Goal: Information Seeking & Learning: Learn about a topic

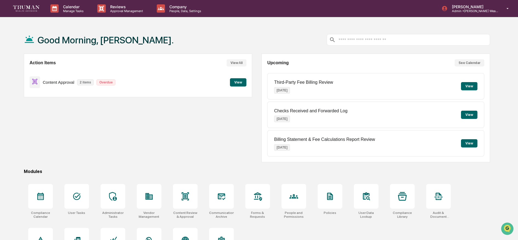
click at [235, 82] on button "View" at bounding box center [238, 82] width 16 height 8
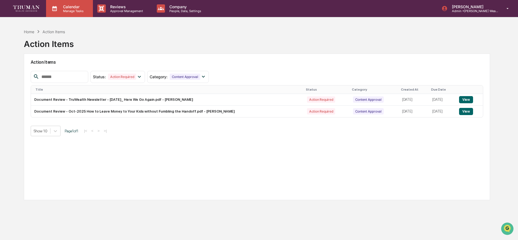
click at [72, 12] on p "Manage Tasks" at bounding box center [73, 11] width 28 height 4
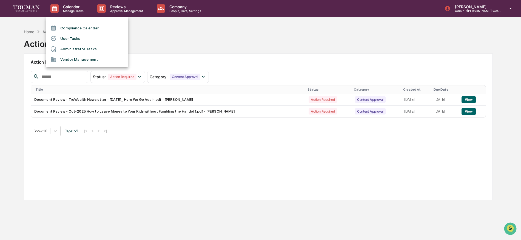
click at [71, 29] on li "Compliance Calendar" at bounding box center [87, 28] width 82 height 10
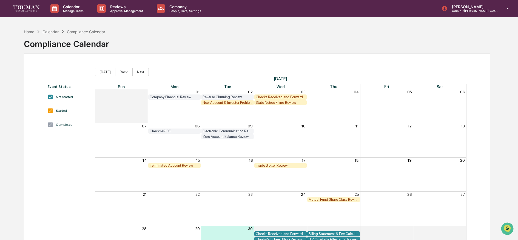
click at [25, 6] on img at bounding box center [26, 8] width 26 height 6
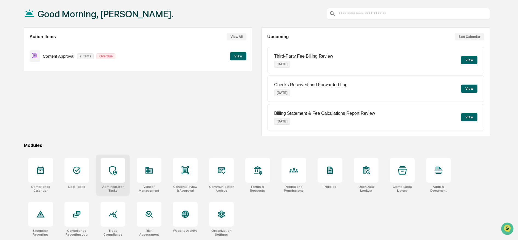
scroll to position [32, 0]
click at [112, 210] on icon at bounding box center [113, 214] width 9 height 9
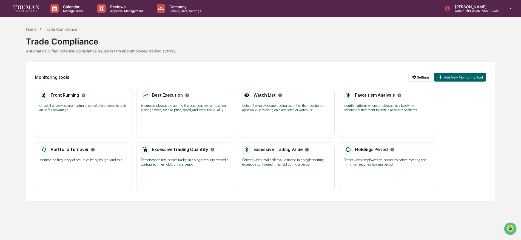
click at [77, 111] on p "Check if employees are trading ahead of client orders to gain an unfair advanta…" at bounding box center [83, 107] width 88 height 9
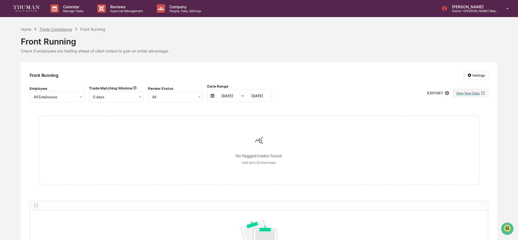
click at [53, 29] on div "Trade Compliance" at bounding box center [55, 29] width 33 height 5
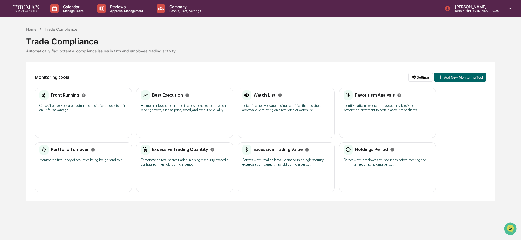
click at [188, 104] on p "Ensure employees are getting the best possible terms when placing trades, such …" at bounding box center [185, 107] width 88 height 9
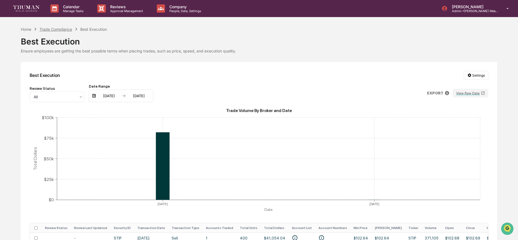
click at [65, 27] on div "Trade Compliance" at bounding box center [55, 29] width 33 height 5
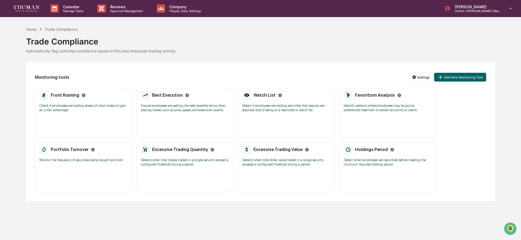
click at [293, 112] on div "Watch List Detect if employees are trading securities that require pre-approval…" at bounding box center [286, 103] width 88 height 26
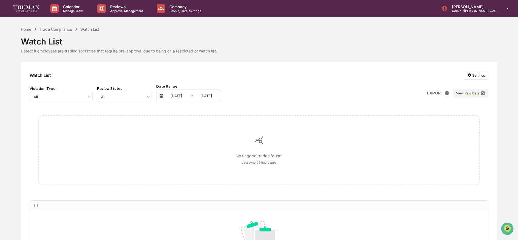
click at [55, 27] on div "Trade Compliance" at bounding box center [55, 29] width 33 height 5
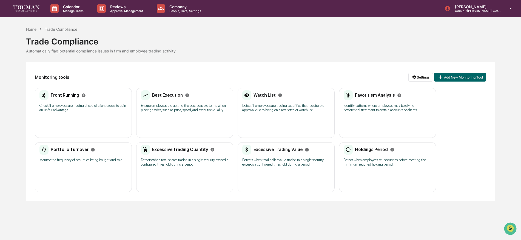
click at [394, 107] on p "Identify patterns where employees may be giving preferential treatment to certa…" at bounding box center [388, 107] width 88 height 9
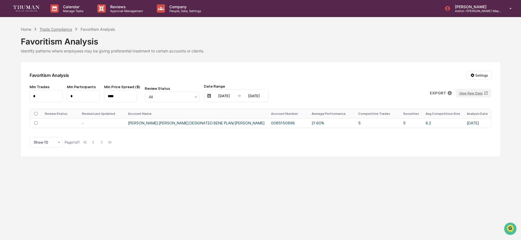
click at [53, 30] on div "Trade Compliance" at bounding box center [55, 29] width 33 height 5
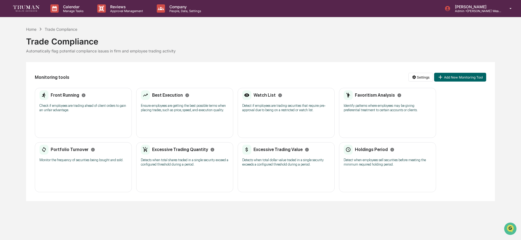
click at [71, 157] on div "Portfolio Turnover Monitor the frequency of securities being bought and sold." at bounding box center [83, 155] width 88 height 21
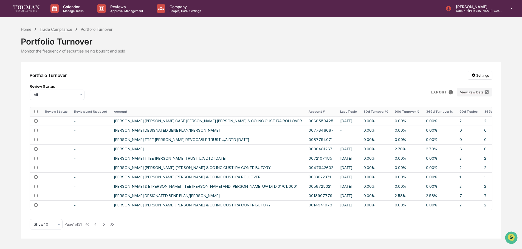
click at [58, 28] on div "Trade Compliance" at bounding box center [55, 29] width 33 height 5
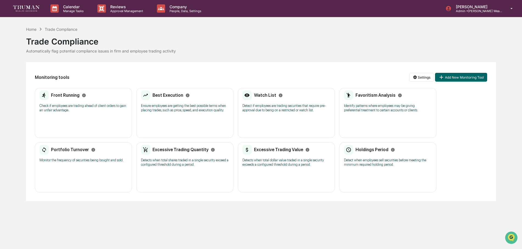
click at [176, 105] on p "Ensure employees are getting the best possible terms when placing trades, such …" at bounding box center [185, 107] width 88 height 9
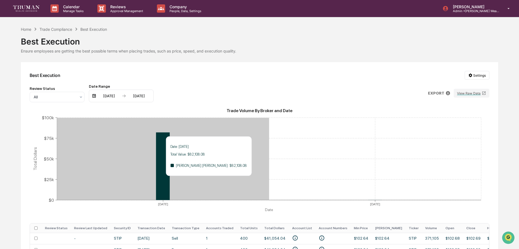
click at [164, 178] on icon at bounding box center [163, 165] width 14 height 67
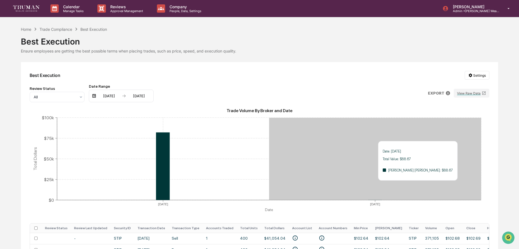
scroll to position [31, 0]
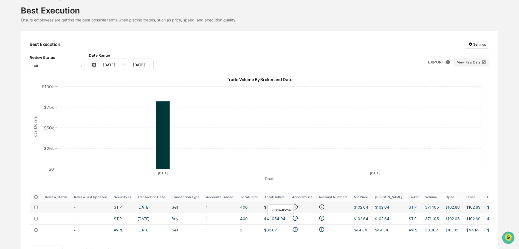
click at [319, 207] on icon "• 0032685354" at bounding box center [322, 207] width 6 height 6
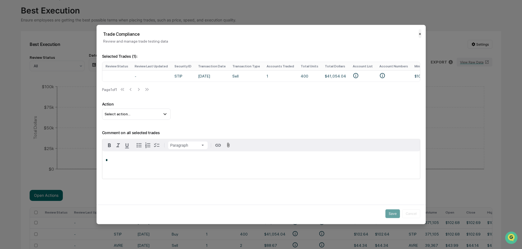
click at [419, 33] on button "✕" at bounding box center [420, 33] width 3 height 9
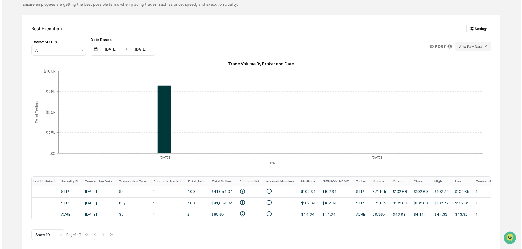
scroll to position [0, 55]
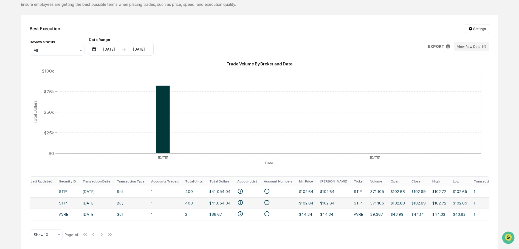
drag, startPoint x: 343, startPoint y: 203, endPoint x: 334, endPoint y: 204, distance: 9.1
click at [367, 204] on td "371,105" at bounding box center [377, 202] width 20 height 11
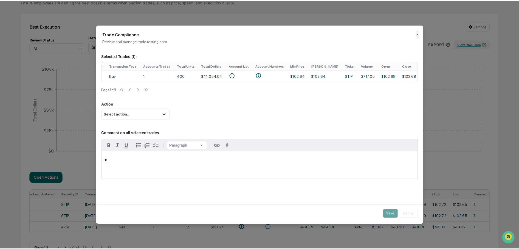
scroll to position [0, 188]
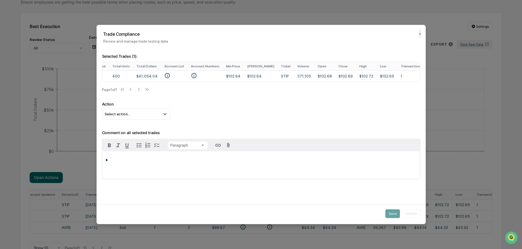
click at [418, 33] on div "Trade Compliance Review and manage trade testing data ✕" at bounding box center [261, 34] width 329 height 18
click at [419, 33] on button "✕" at bounding box center [420, 33] width 3 height 9
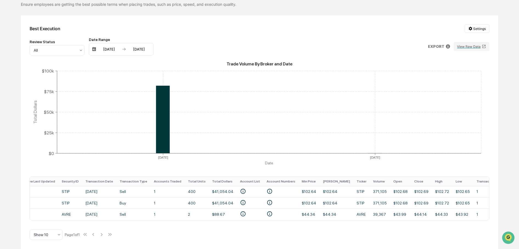
scroll to position [0, 0]
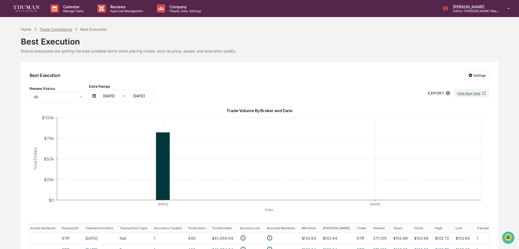
click at [59, 28] on div "Trade Compliance" at bounding box center [55, 29] width 33 height 5
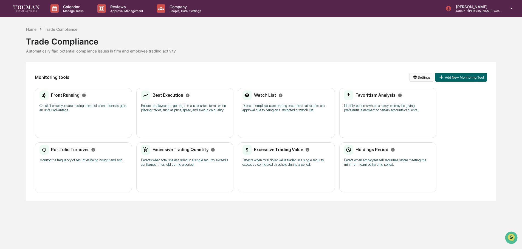
click at [423, 77] on html "Calendar Manage Tasks Reviews Approval Management Company People, Data, Setting…" at bounding box center [261, 124] width 522 height 249
click at [24, 9] on html "Calendar Manage Tasks Reviews Approval Management Company People, Data, Setting…" at bounding box center [261, 124] width 522 height 249
click at [25, 11] on img at bounding box center [26, 8] width 26 height 6
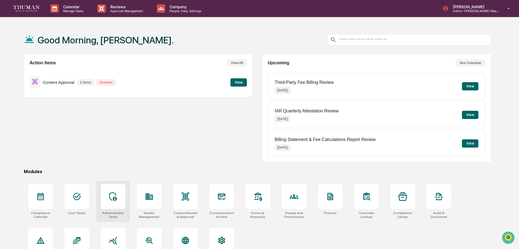
click at [115, 194] on icon at bounding box center [113, 196] width 9 height 9
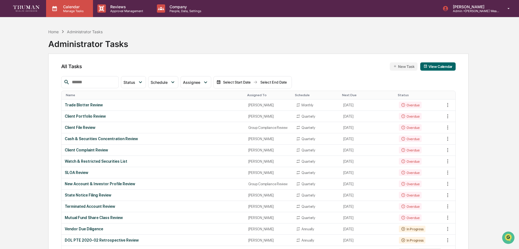
click at [66, 11] on p "Manage Tasks" at bounding box center [73, 11] width 28 height 4
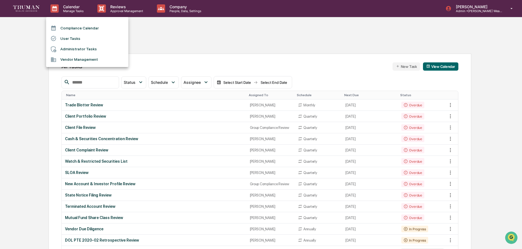
click at [24, 4] on div at bounding box center [261, 124] width 522 height 249
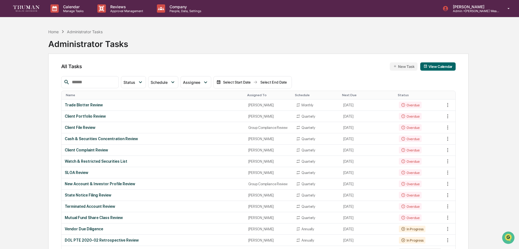
click at [26, 6] on img at bounding box center [26, 8] width 26 height 6
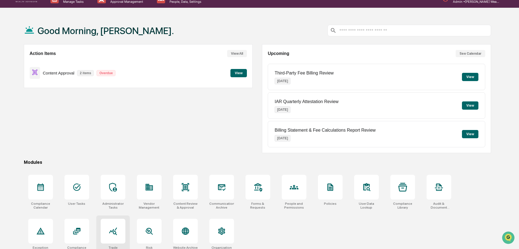
scroll to position [32, 0]
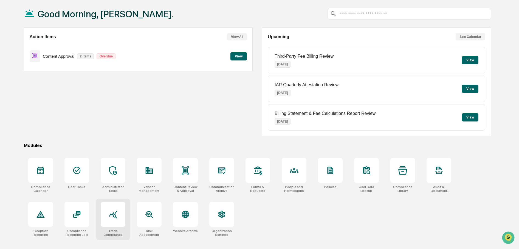
click at [115, 211] on icon at bounding box center [113, 214] width 8 height 8
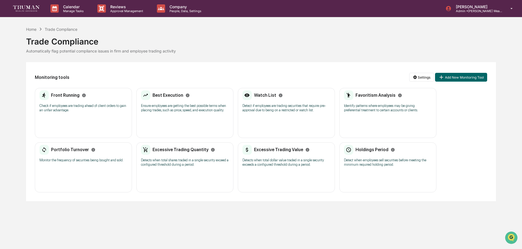
click at [373, 105] on p "Identify patterns where employees may be giving preferential treatment to certa…" at bounding box center [388, 107] width 88 height 9
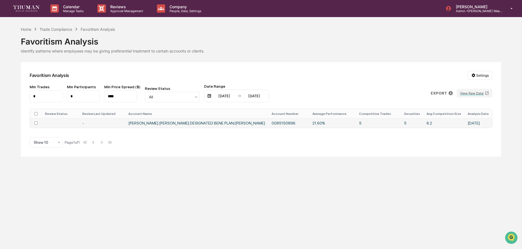
click at [227, 123] on td "[PERSON_NAME] [PERSON_NAME] DESIGNATED BENE PLAN/[PERSON_NAME]" at bounding box center [196, 122] width 143 height 9
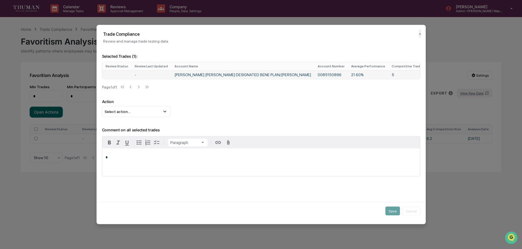
drag, startPoint x: 187, startPoint y: 79, endPoint x: 207, endPoint y: 79, distance: 20.3
click at [207, 79] on td "[PERSON_NAME] [PERSON_NAME] DESIGNATED BENE PLAN/[PERSON_NAME]" at bounding box center [242, 74] width 143 height 9
click at [347, 74] on td "5" at bounding box center [366, 74] width 38 height 9
click at [408, 74] on td "6.2" at bounding box center [428, 74] width 41 height 9
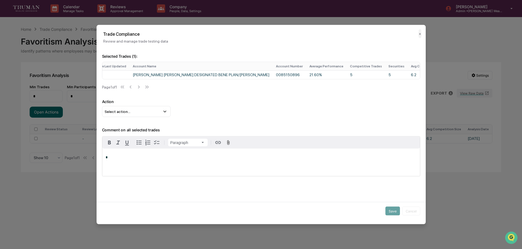
click at [408, 66] on th "Avg Competition Size" at bounding box center [428, 66] width 41 height 8
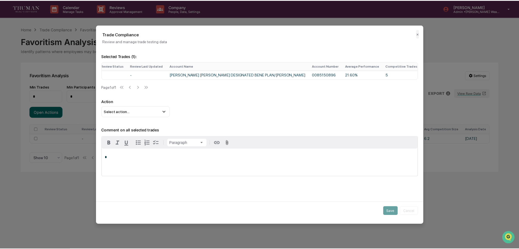
scroll to position [0, 0]
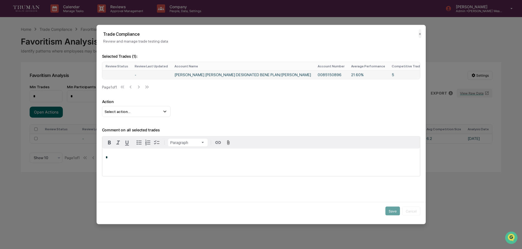
click at [135, 75] on td "-" at bounding box center [151, 74] width 40 height 9
click at [419, 34] on div "Trade Compliance Review and manage trade testing data ✕" at bounding box center [261, 34] width 329 height 18
click at [419, 34] on button "✕" at bounding box center [420, 33] width 3 height 9
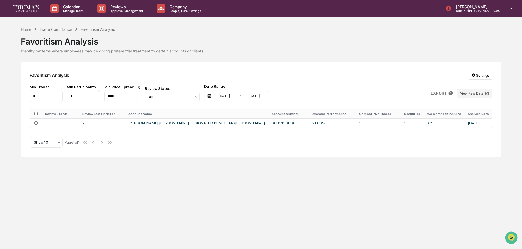
click at [61, 29] on div "Trade Compliance" at bounding box center [55, 29] width 33 height 5
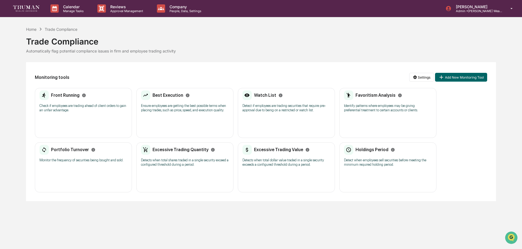
click at [180, 156] on div "Excessive Trading Quantity Detects when total shares traded in a single securit…" at bounding box center [185, 158] width 88 height 26
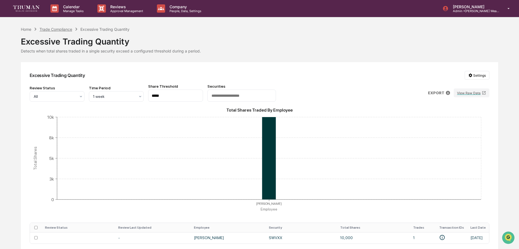
click at [61, 28] on div "Trade Compliance" at bounding box center [55, 29] width 33 height 5
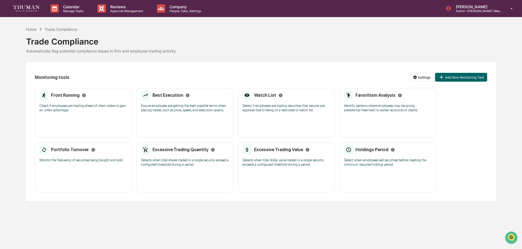
click at [80, 160] on p "Monitor the frequency of securities being bought and sold." at bounding box center [83, 160] width 88 height 4
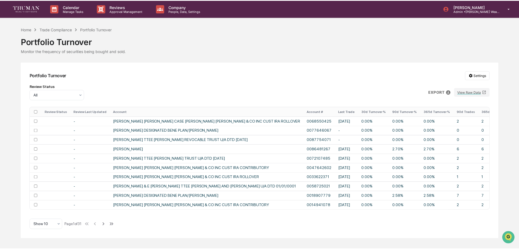
scroll to position [0, 17]
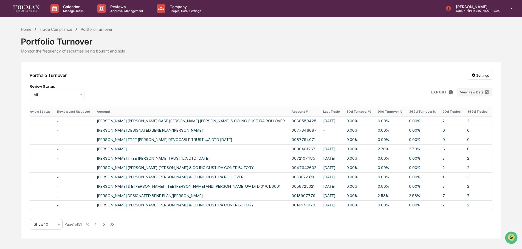
click at [60, 225] on icon at bounding box center [59, 224] width 4 height 4
click at [51, 211] on div "Show 100" at bounding box center [46, 211] width 32 height 11
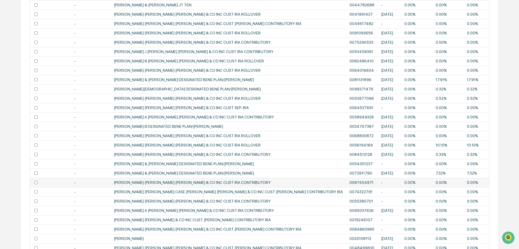
scroll to position [831, 0]
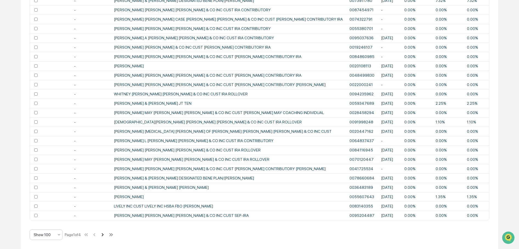
click at [104, 234] on icon at bounding box center [103, 234] width 2 height 3
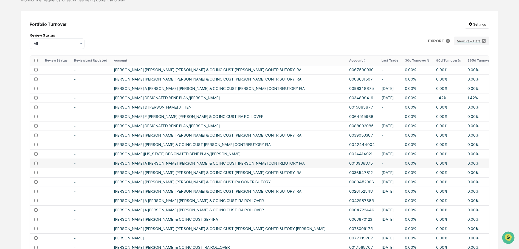
scroll to position [0, 0]
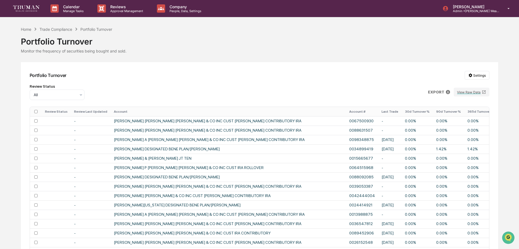
click at [378, 112] on th "Last Trade" at bounding box center [389, 111] width 23 height 9
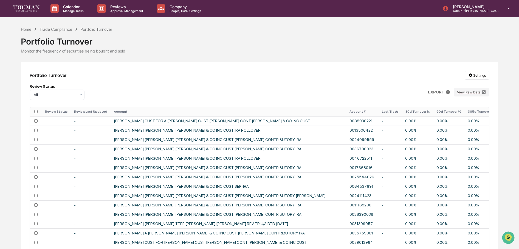
click at [379, 111] on th "Last Trade" at bounding box center [390, 111] width 23 height 9
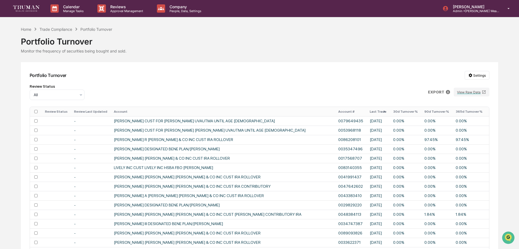
click at [366, 113] on th "Last Trade" at bounding box center [377, 111] width 23 height 9
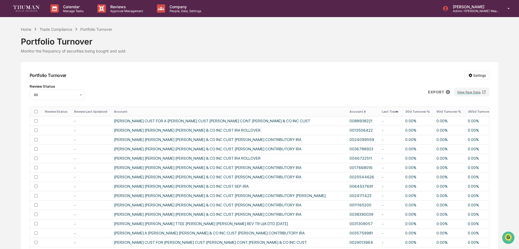
click at [379, 111] on th "Last Trade" at bounding box center [390, 111] width 23 height 9
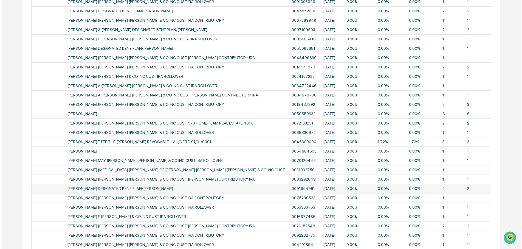
scroll to position [486, 0]
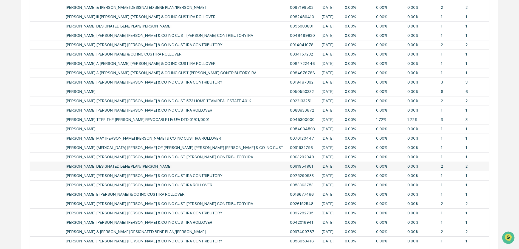
click at [489, 167] on td "49.18%" at bounding box center [502, 165] width 27 height 9
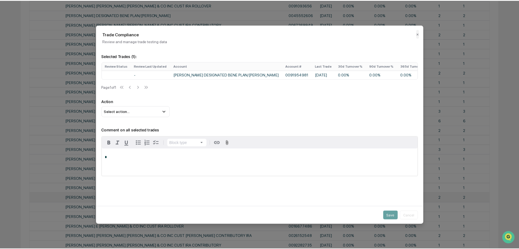
scroll to position [0, 46]
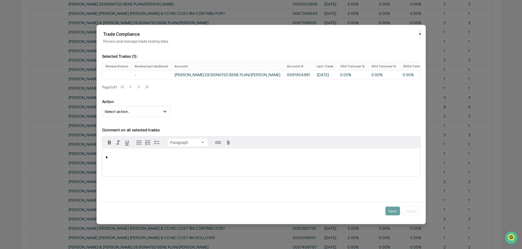
click at [419, 34] on button "✕" at bounding box center [420, 33] width 3 height 9
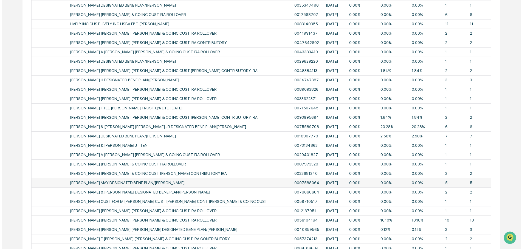
scroll to position [0, 0]
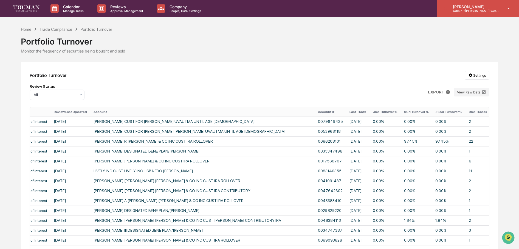
click at [479, 11] on p "Admin • Truman Wealth" at bounding box center [473, 11] width 51 height 4
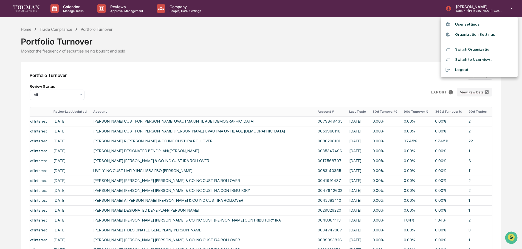
click at [476, 47] on li "Switch Organization" at bounding box center [479, 49] width 77 height 10
